Goal: Contribute content: Add original content to the website for others to see

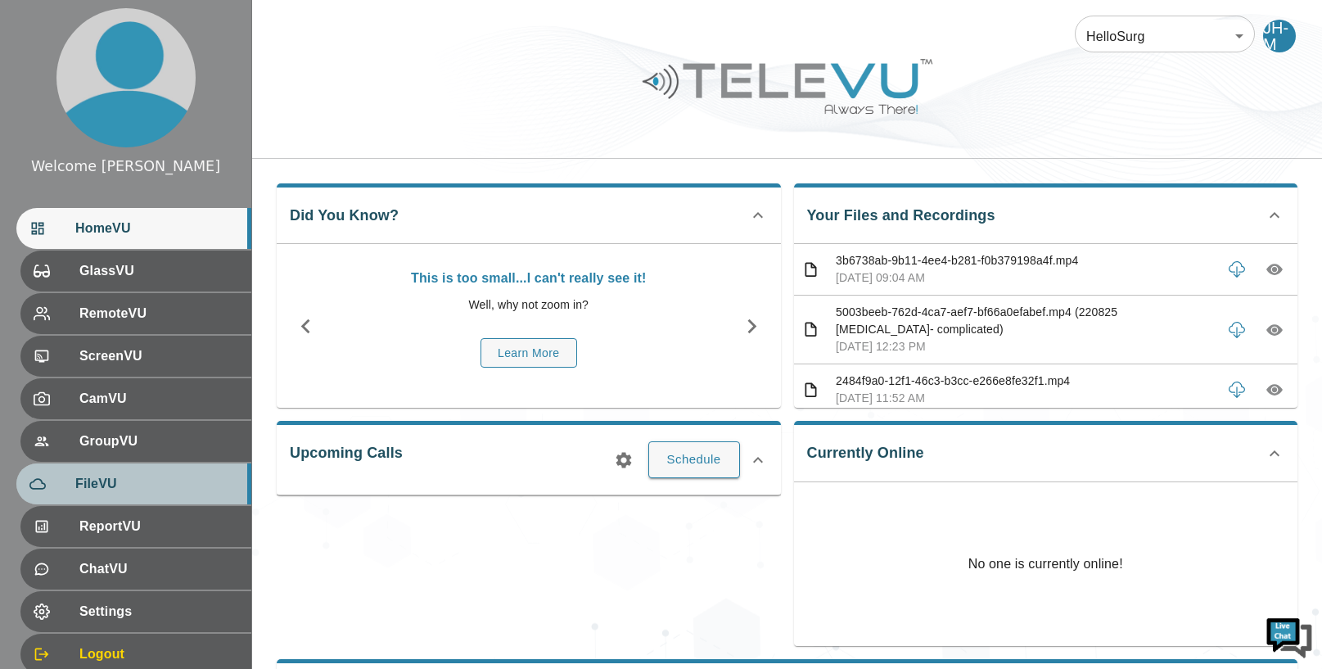
click at [145, 478] on span "FileVU" at bounding box center [156, 484] width 163 height 20
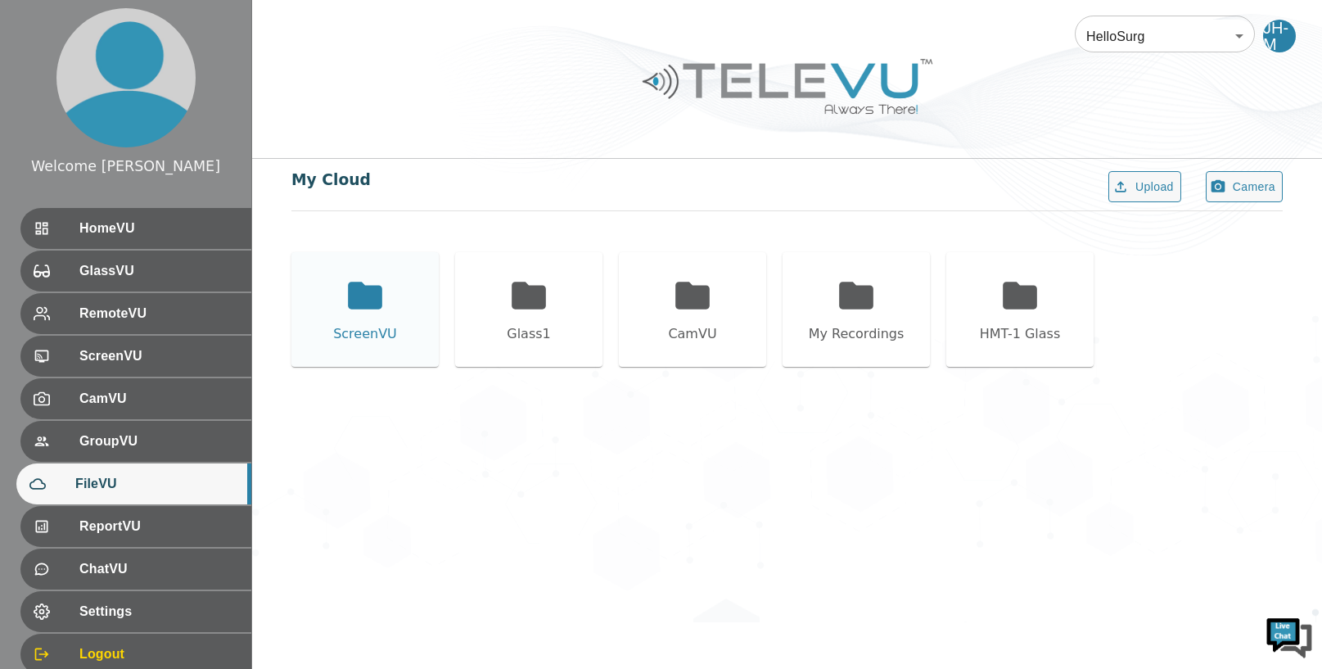
click at [359, 286] on icon at bounding box center [365, 295] width 34 height 27
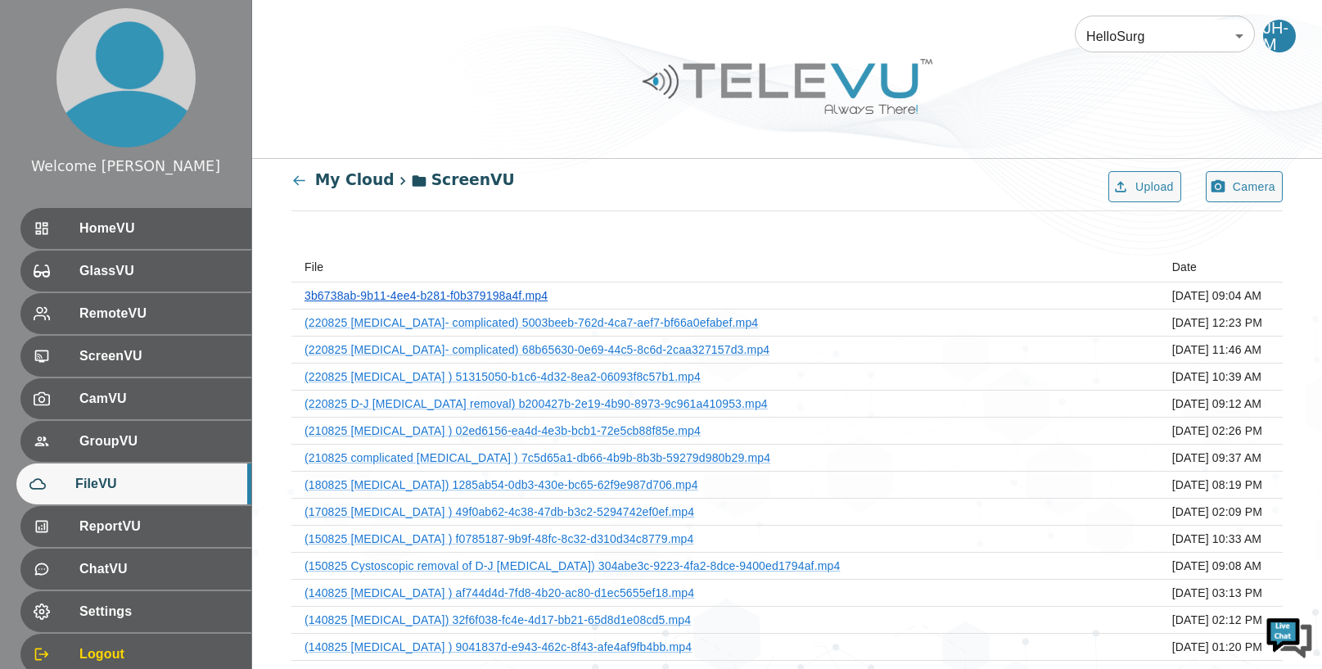
click at [476, 297] on link "3b6738ab-9b11-4ee4-b281-f0b379198a4f.mp4" at bounding box center [426, 295] width 243 height 13
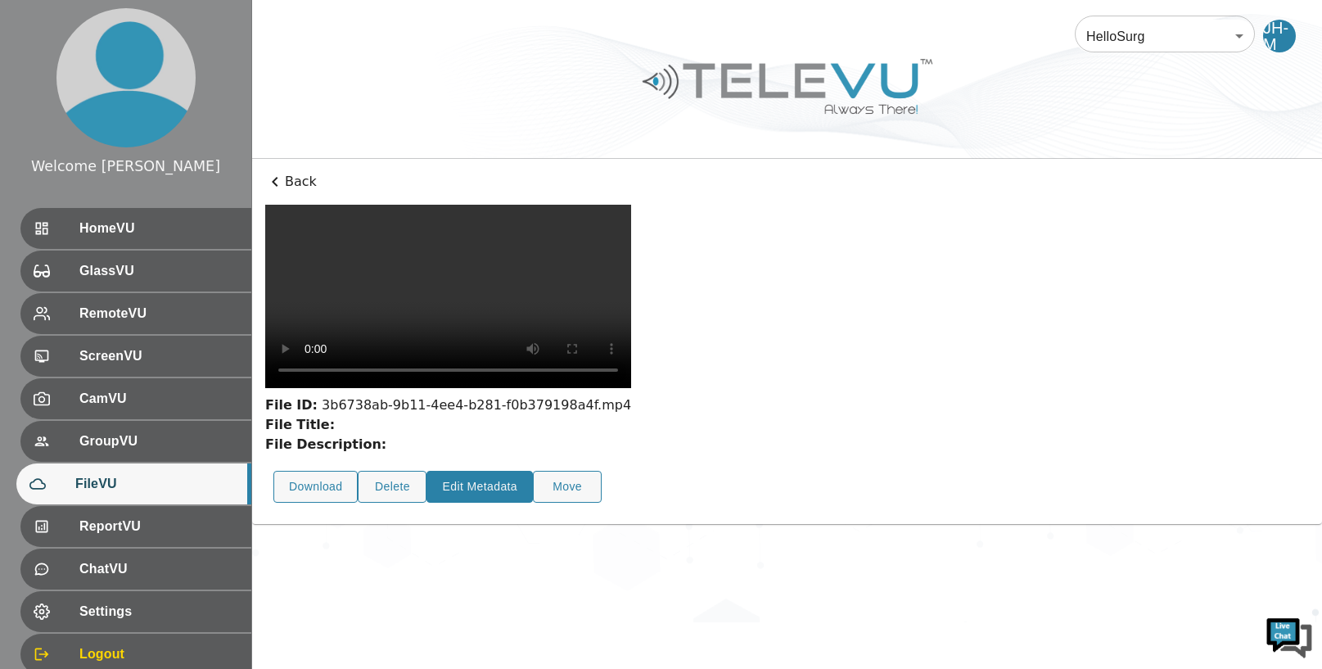
click at [474, 471] on button "Edit Metadata" at bounding box center [480, 487] width 106 height 32
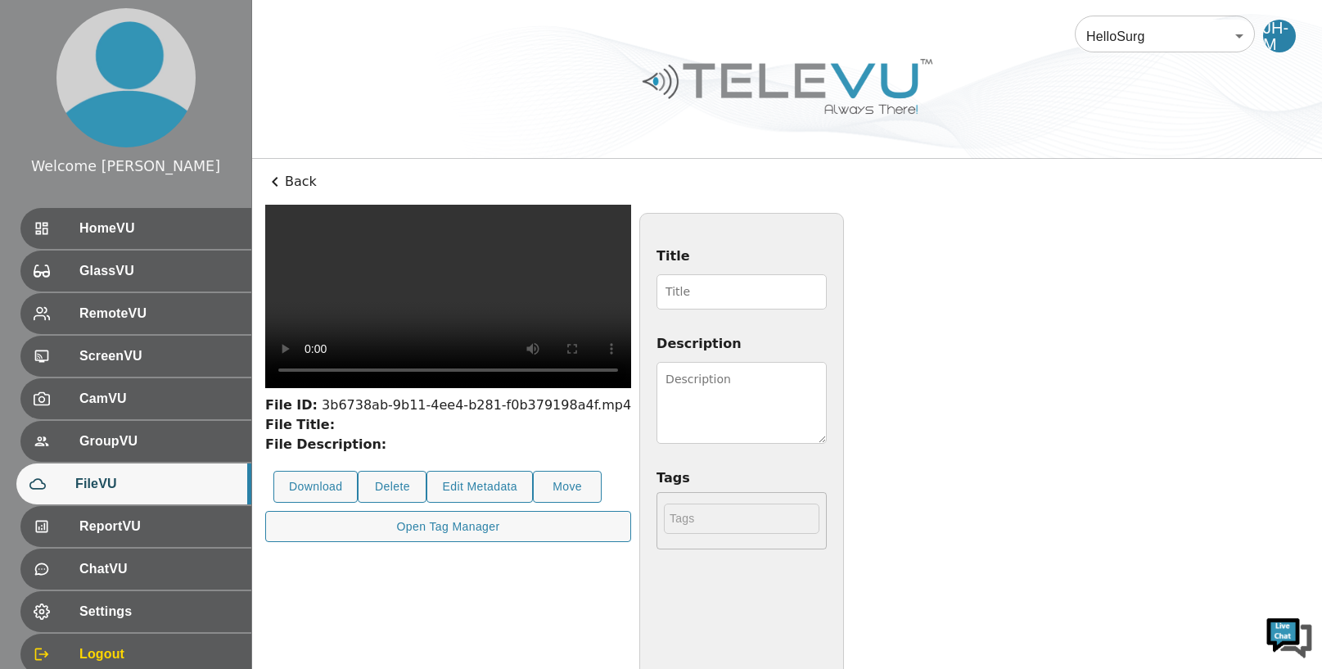
click at [701, 294] on input "Title" at bounding box center [742, 291] width 170 height 35
type input "240825 [MEDICAL_DATA]"
click at [827, 372] on textarea "Description" at bounding box center [742, 403] width 170 height 82
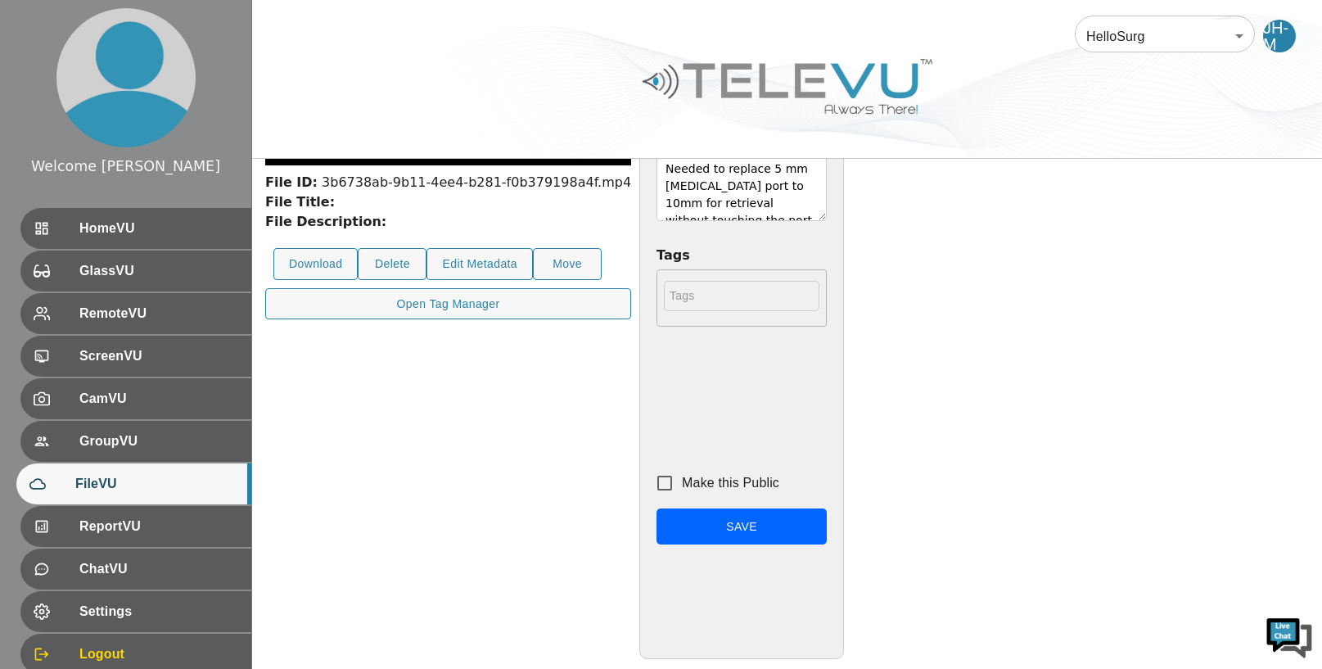
scroll to position [233, 0]
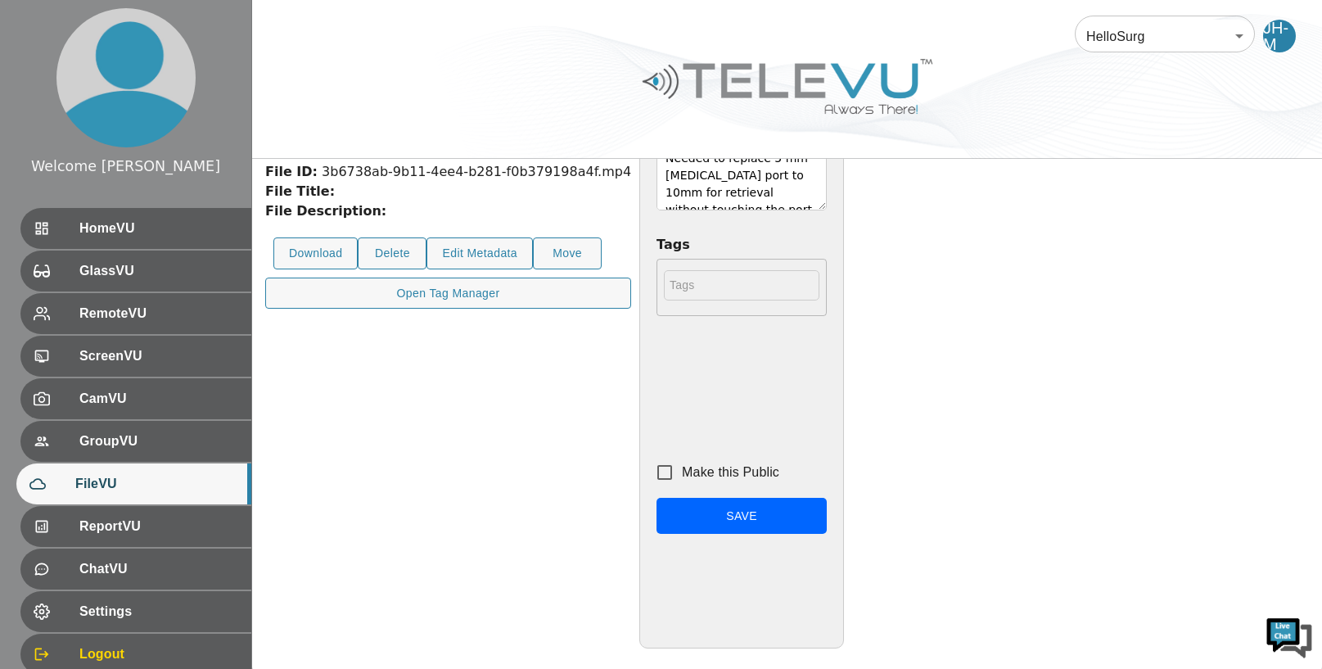
type textarea "[DEMOGRAPHIC_DATA] boy. Appendix was grossly inflamed and engorged. Needed to r…"
click at [682, 472] on input "Make this Public" at bounding box center [665, 472] width 34 height 34
checkbox input "true"
click at [827, 515] on button "Save" at bounding box center [742, 516] width 170 height 37
